Goal: Information Seeking & Learning: Learn about a topic

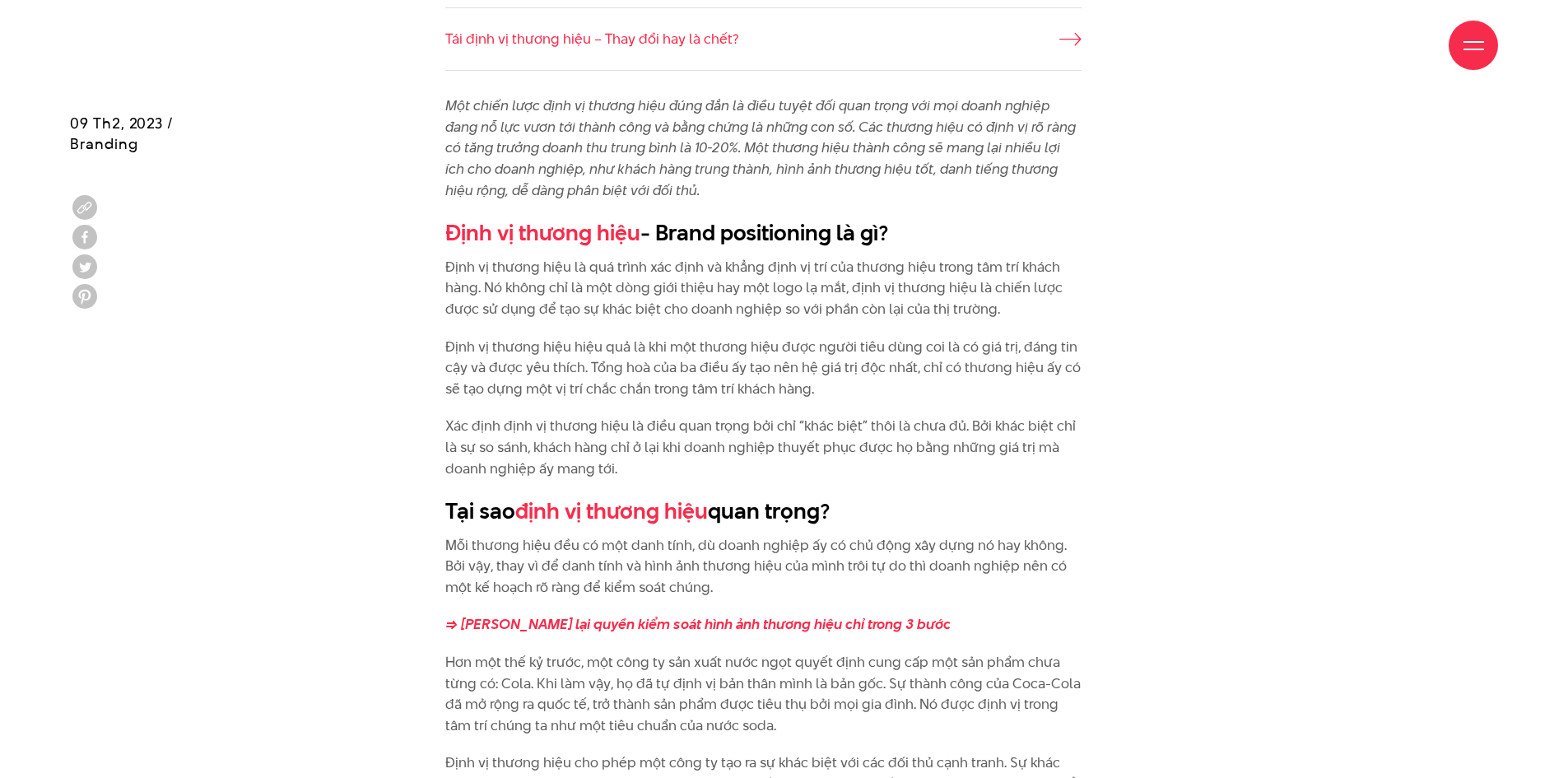
scroll to position [988, 0]
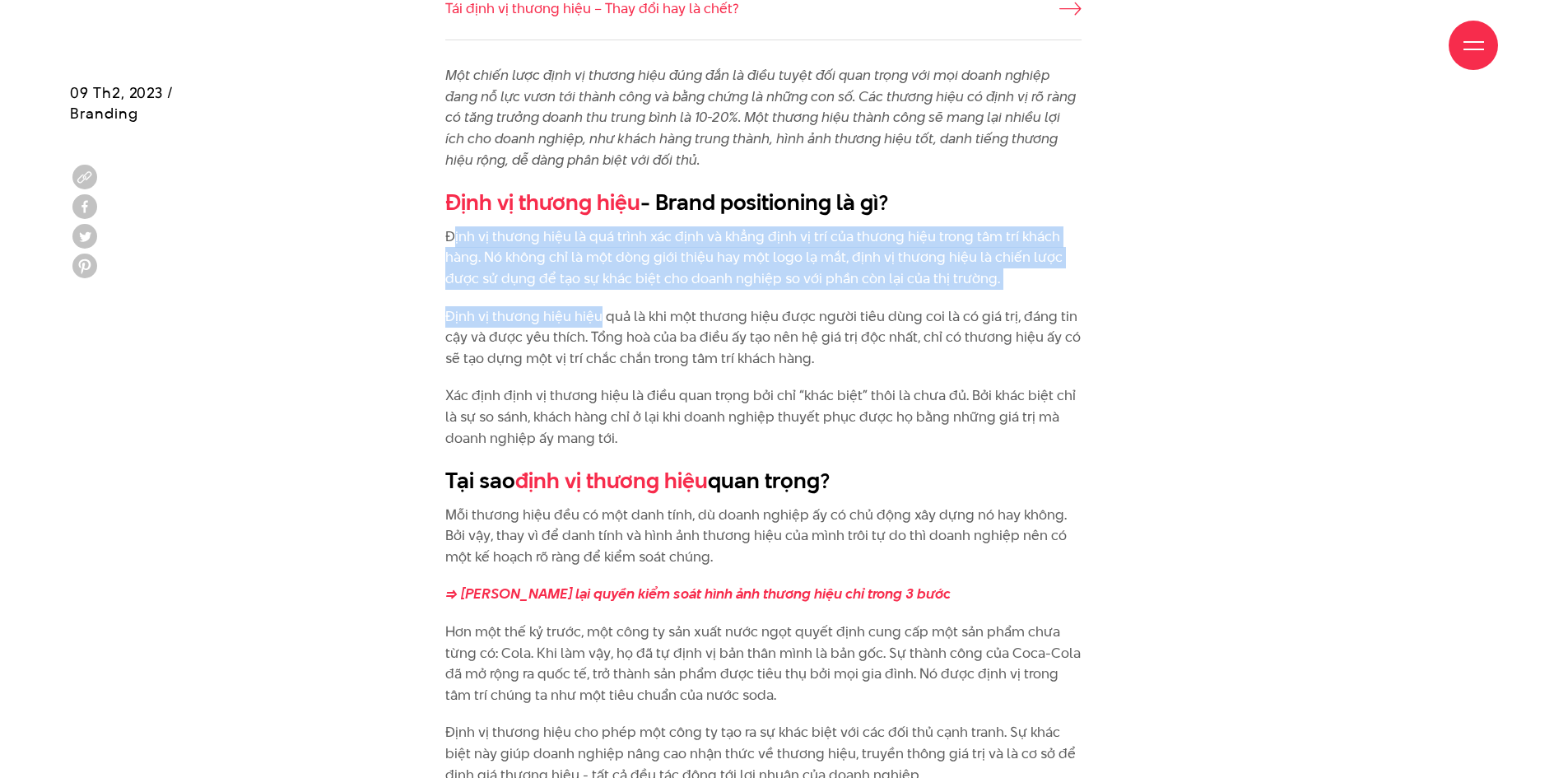
drag, startPoint x: 456, startPoint y: 246, endPoint x: 600, endPoint y: 322, distance: 162.8
click at [600, 322] on p "Định vị thương hiệu hiệu quả là khi một thương hiệu được người tiêu dùng coi là…" at bounding box center [763, 337] width 636 height 64
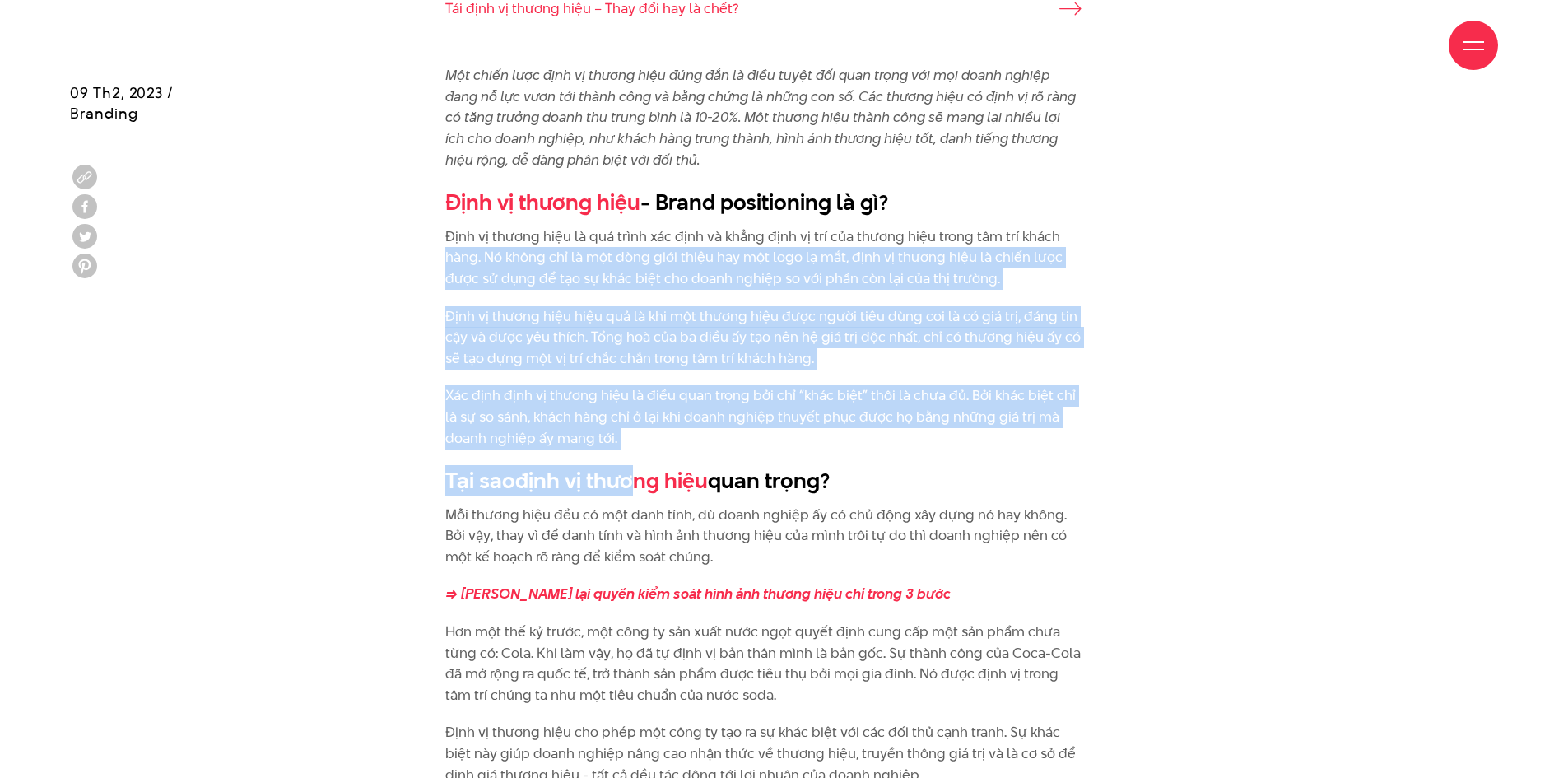
drag, startPoint x: 636, startPoint y: 452, endPoint x: 440, endPoint y: 255, distance: 277.9
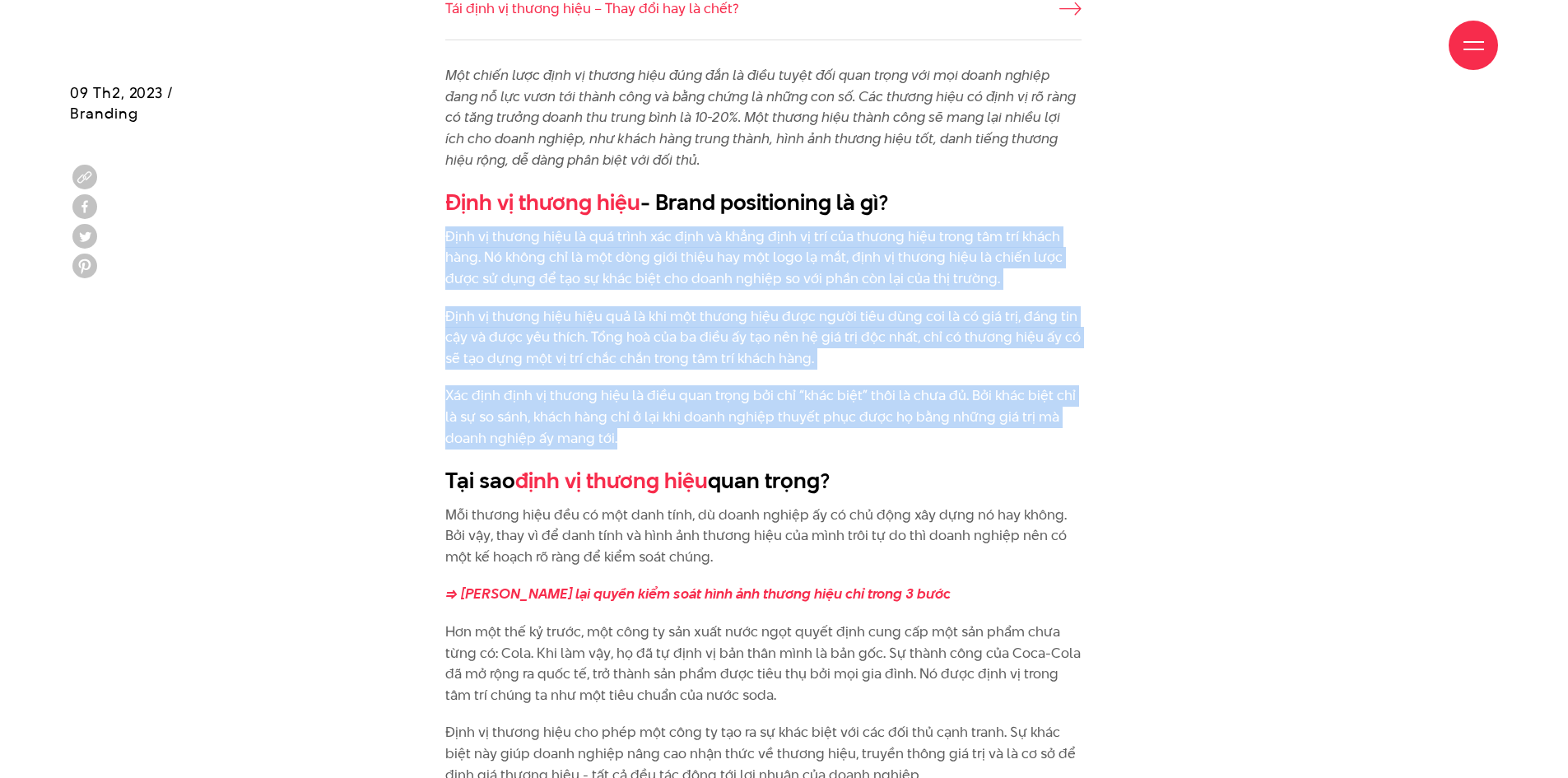
drag, startPoint x: 446, startPoint y: 237, endPoint x: 635, endPoint y: 436, distance: 274.4
copy div "Lore ip dolors amet co adi elits doe temp in utlab etdo ma ali eni admini veni …"
click at [614, 272] on p "Định vị thương hiệu là quá trình xác định và khẳng định vị trí của thương hiệu …" at bounding box center [763, 258] width 636 height 64
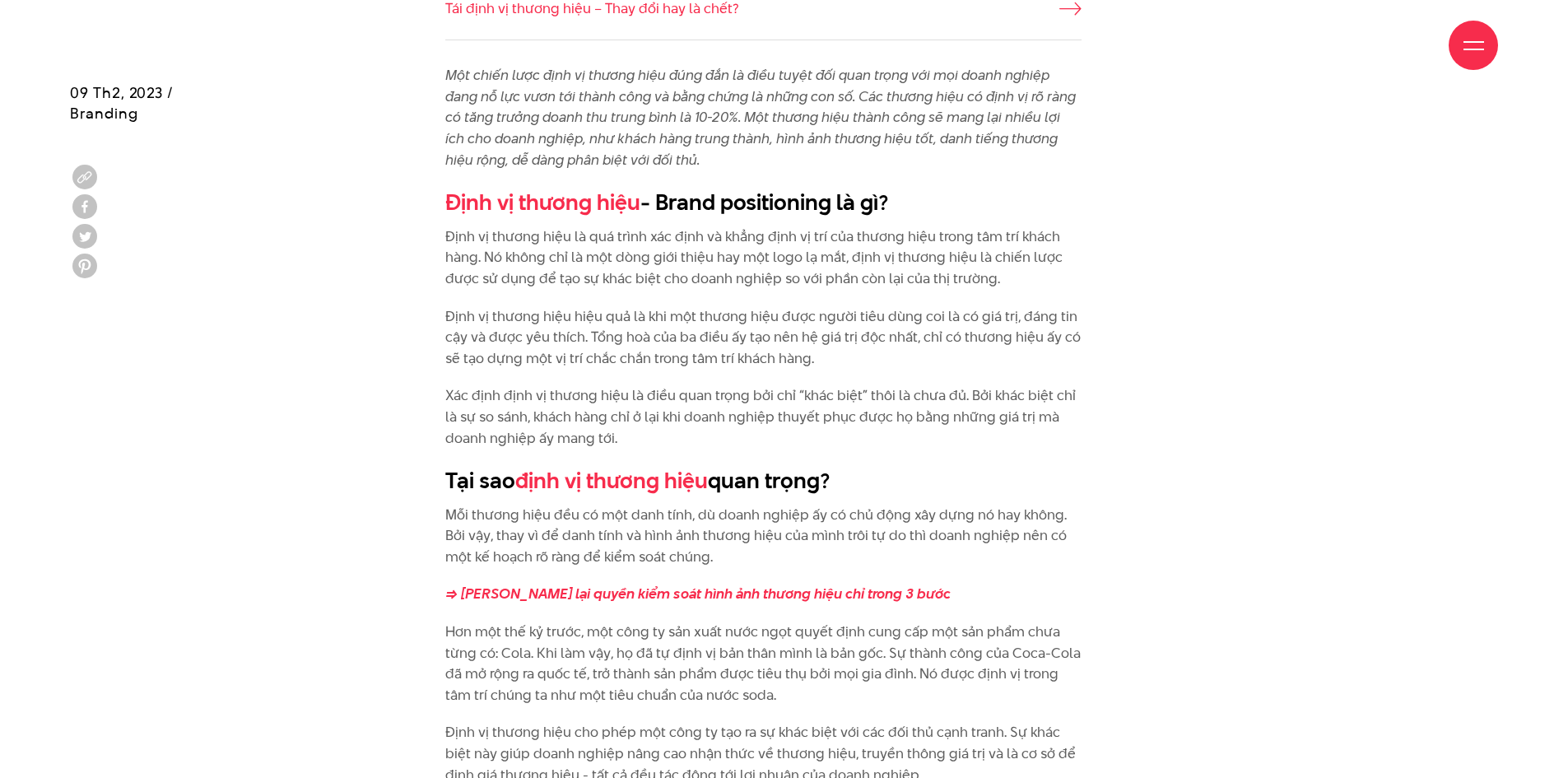
click at [643, 322] on p "Định vị thương hiệu hiệu quả là khi một thương hiệu được người tiêu dùng coi là…" at bounding box center [763, 337] width 636 height 64
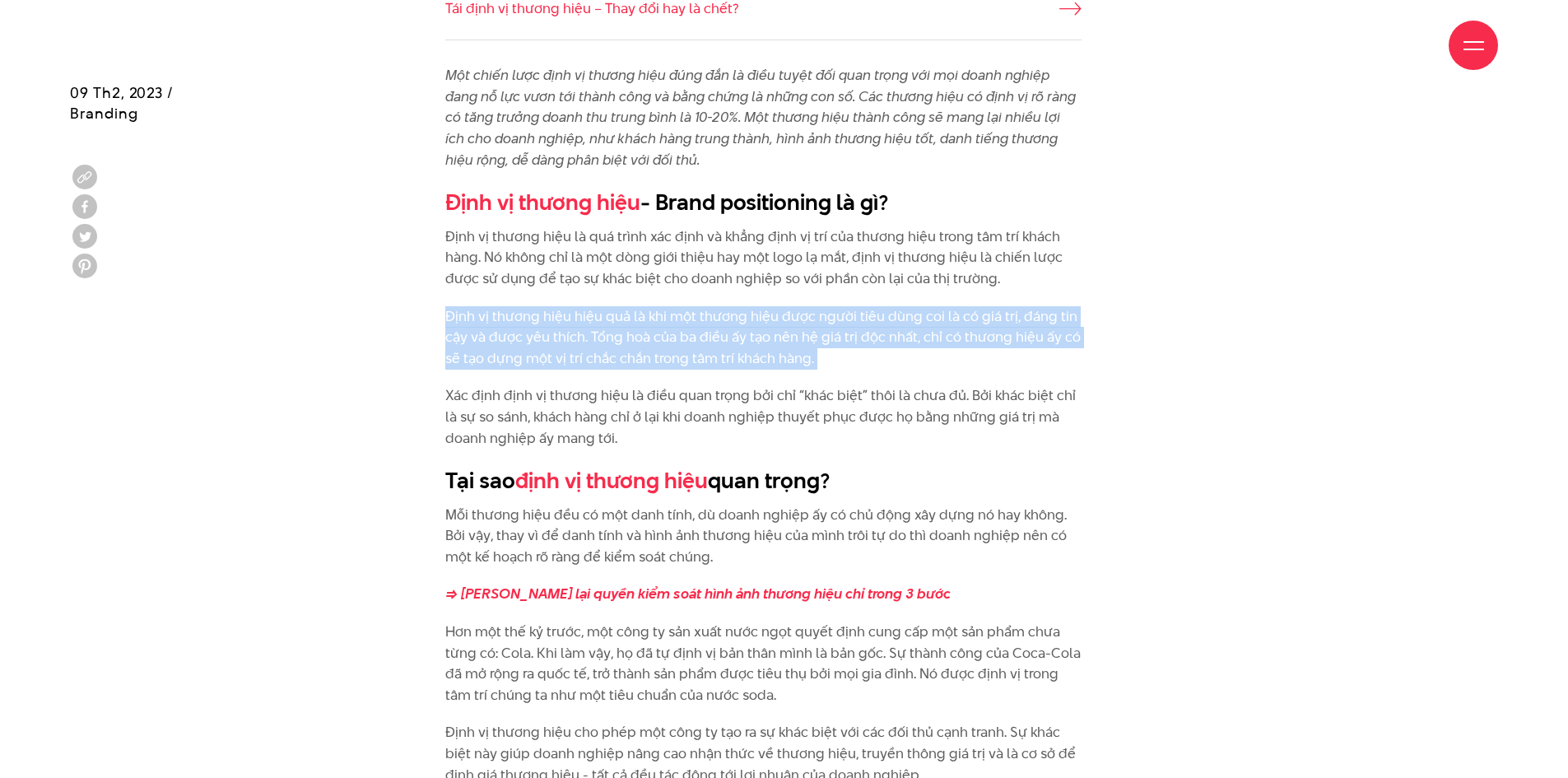
click at [643, 322] on p "Định vị thương hiệu hiệu quả là khi một thương hiệu được người tiêu dùng coi là…" at bounding box center [763, 337] width 636 height 64
click at [674, 308] on p "Định vị thương hiệu hiệu quả là khi một thương hiệu được người tiêu dùng coi là…" at bounding box center [763, 337] width 636 height 64
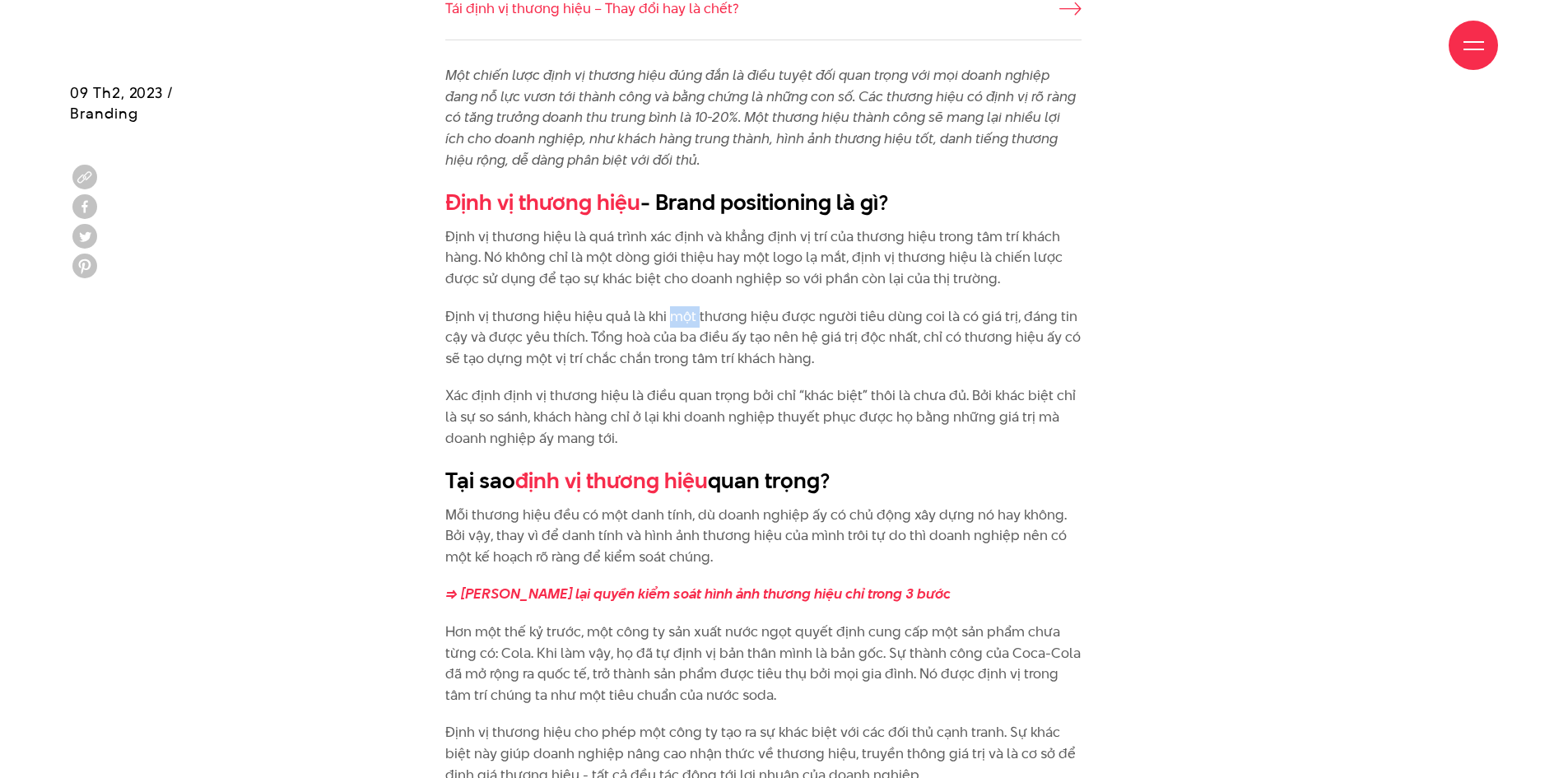
click at [674, 308] on p "Định vị thương hiệu hiệu quả là khi một thương hiệu được người tiêu dùng coi là…" at bounding box center [763, 337] width 636 height 64
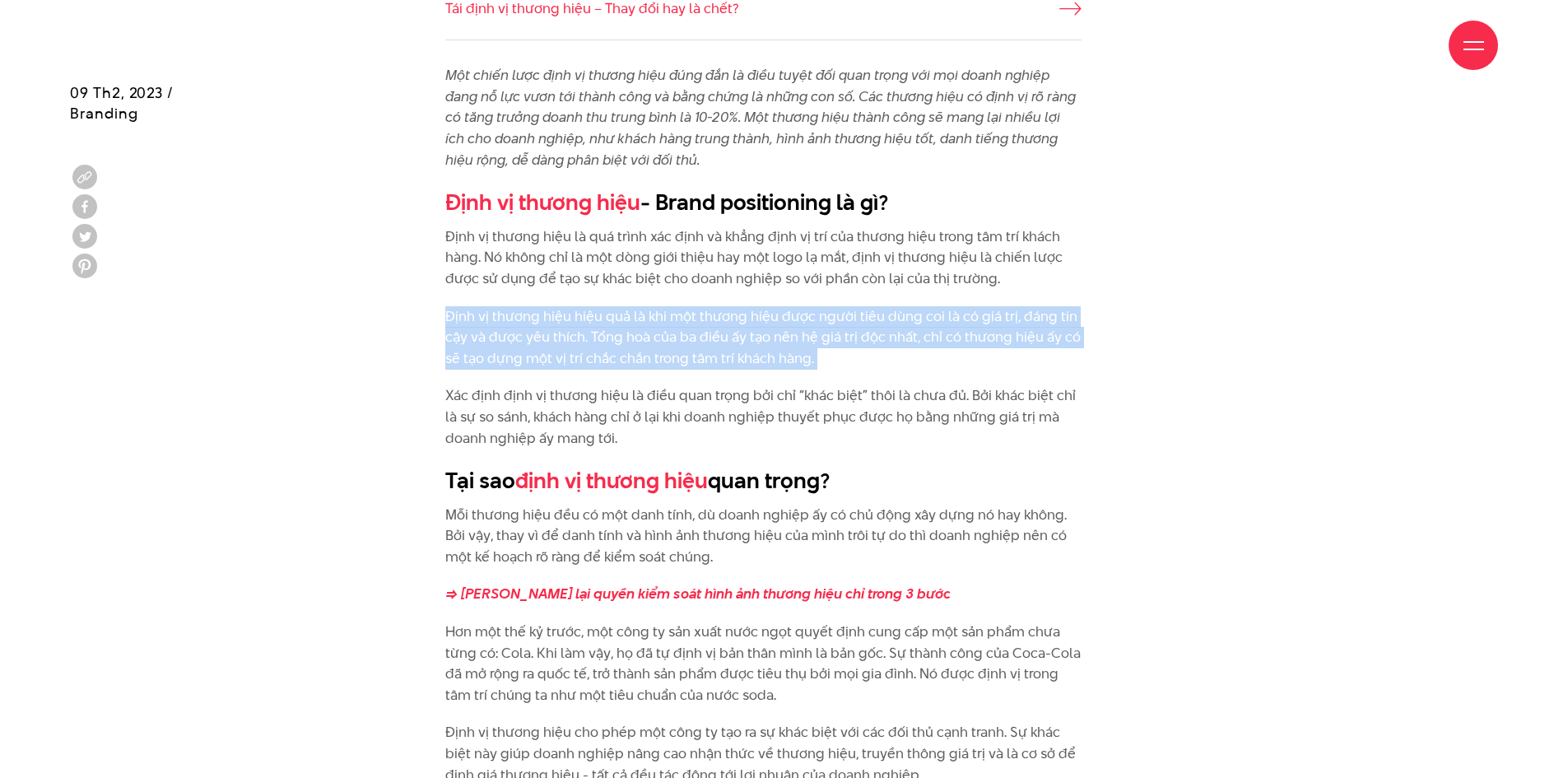
click at [674, 308] on p "Định vị thương hiệu hiệu quả là khi một thương hiệu được người tiêu dùng coi là…" at bounding box center [763, 337] width 636 height 64
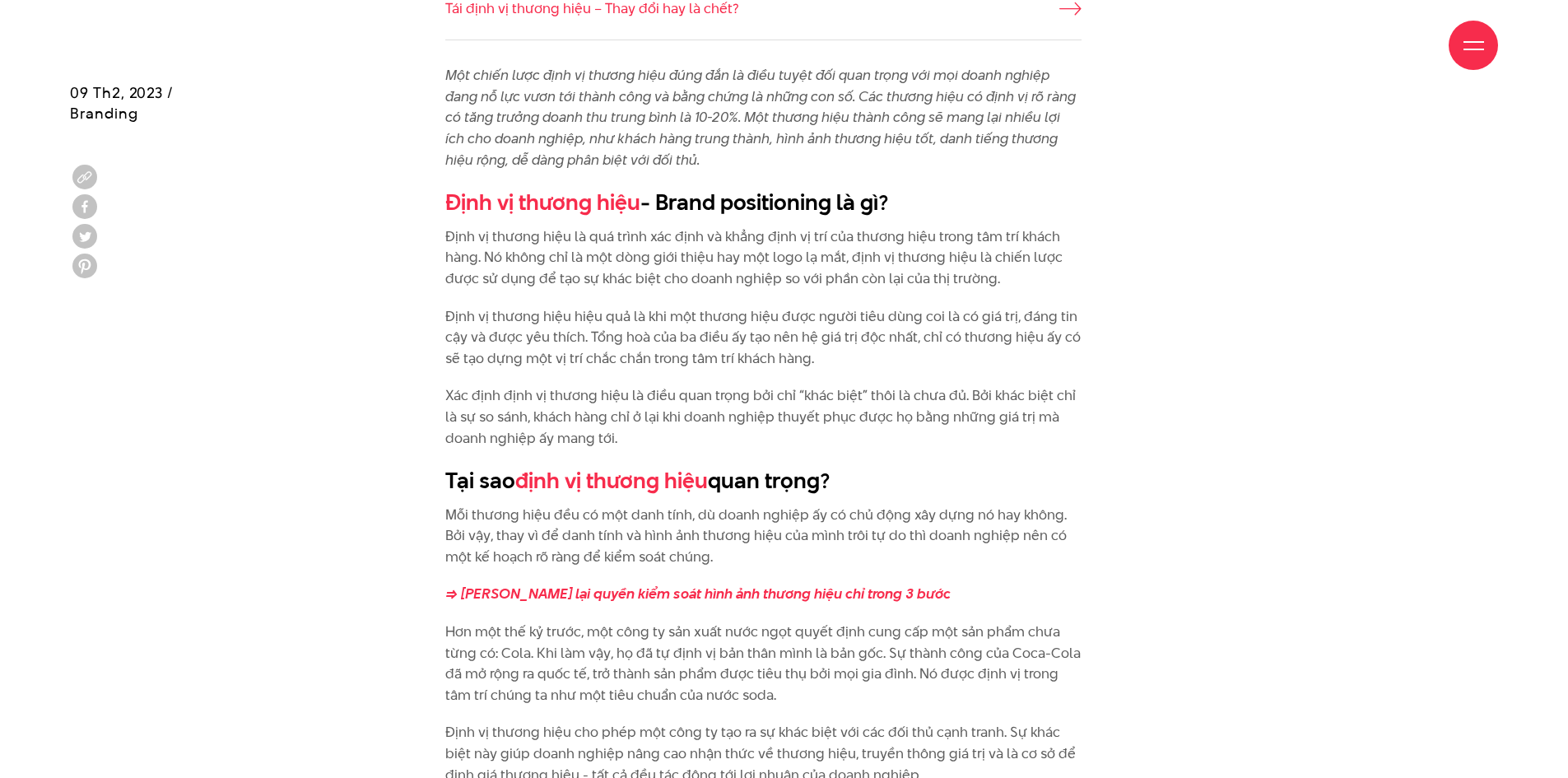
click at [687, 388] on p "Xác định định vị thương hiệu là điều quan trọng bởi chỉ “khác biệt” thôi là chư…" at bounding box center [763, 417] width 636 height 64
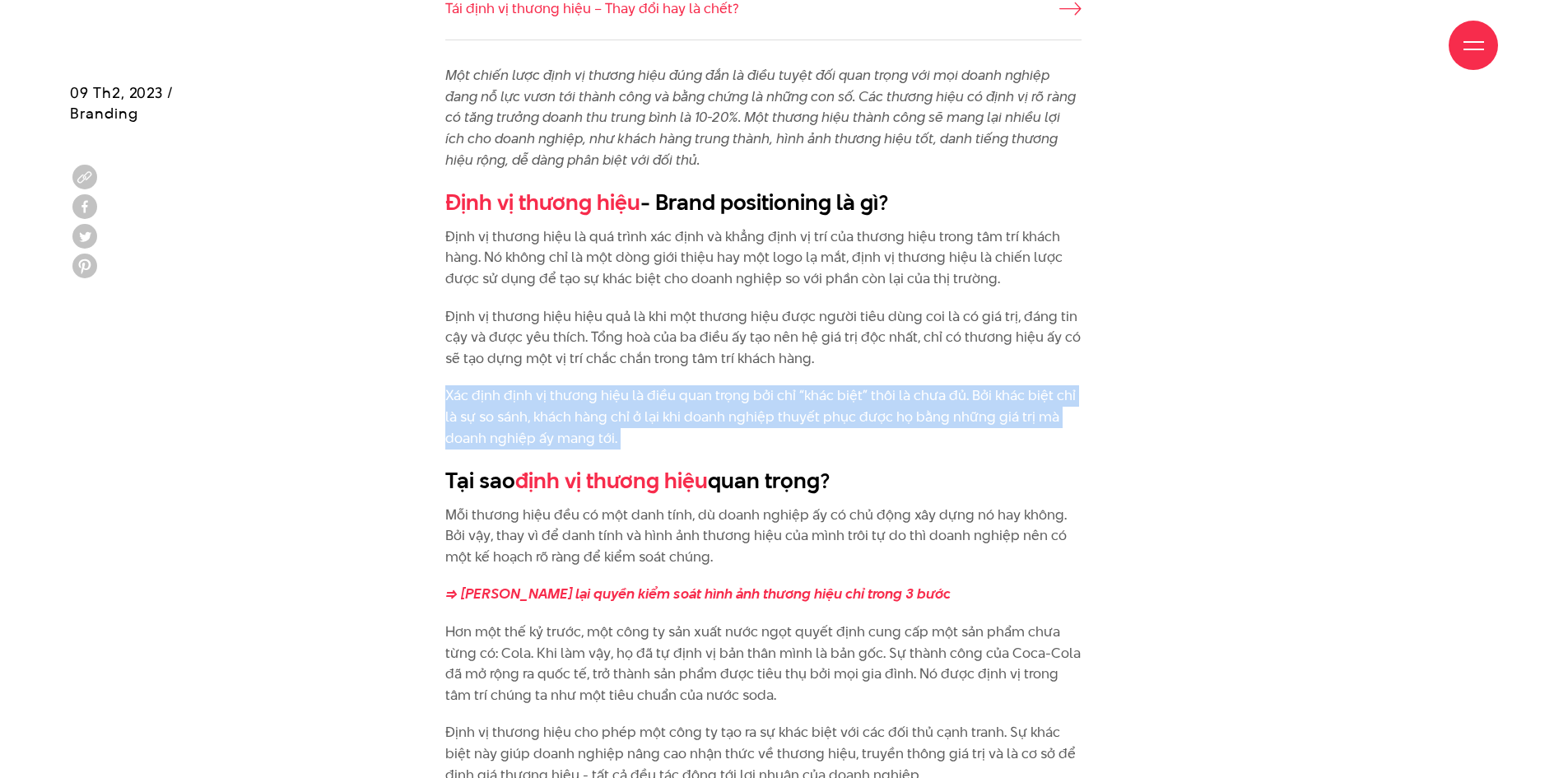
click at [687, 388] on p "Xác định định vị thương hiệu là điều quan trọng bởi chỉ “khác biệt” thôi là chư…" at bounding box center [763, 417] width 636 height 64
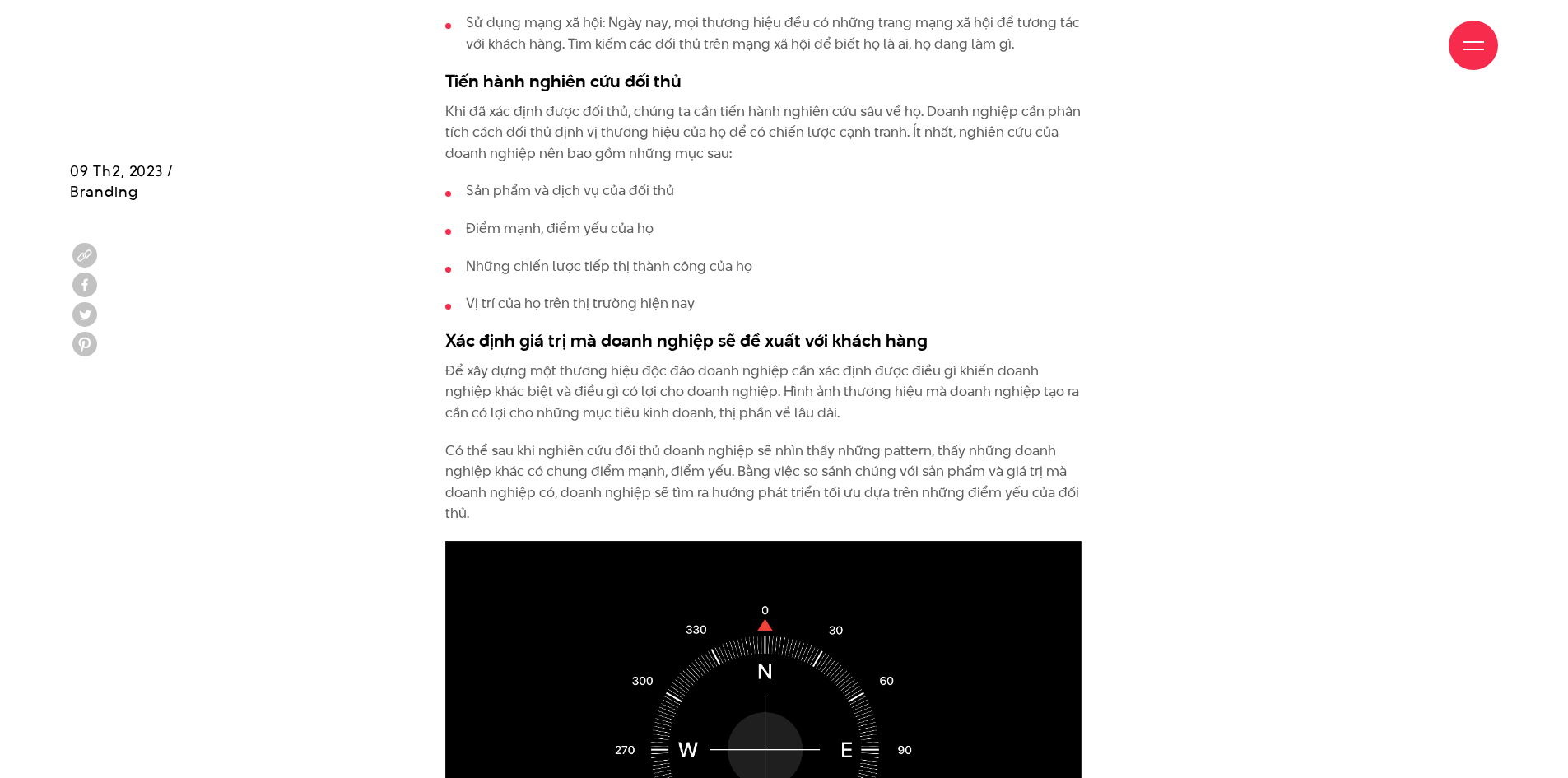
scroll to position [5926, 0]
